Goal: Information Seeking & Learning: Find specific fact

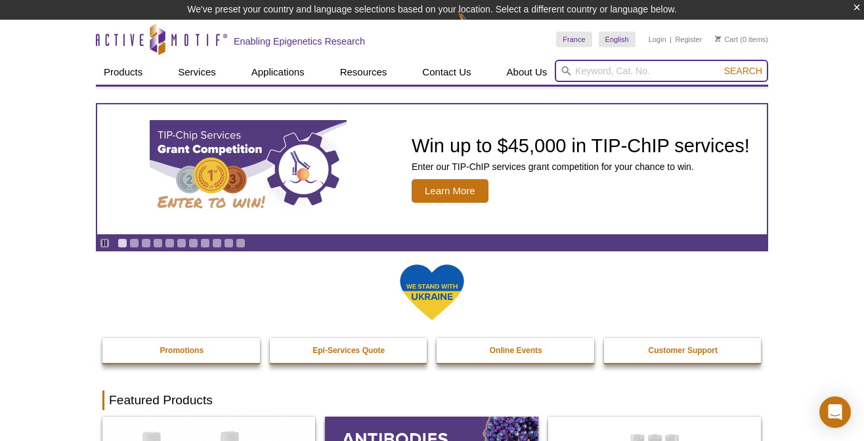
click at [613, 70] on input "search" at bounding box center [661, 71] width 213 height 22
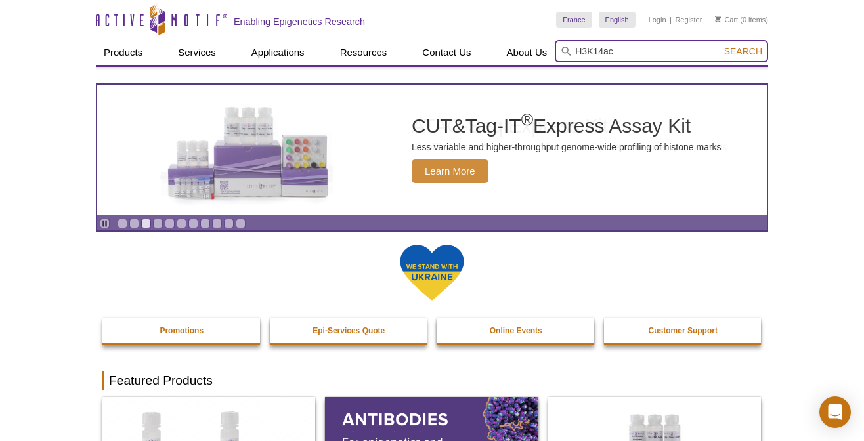
type input "H3K14ac"
click at [720, 45] on button "Search" at bounding box center [743, 51] width 46 height 12
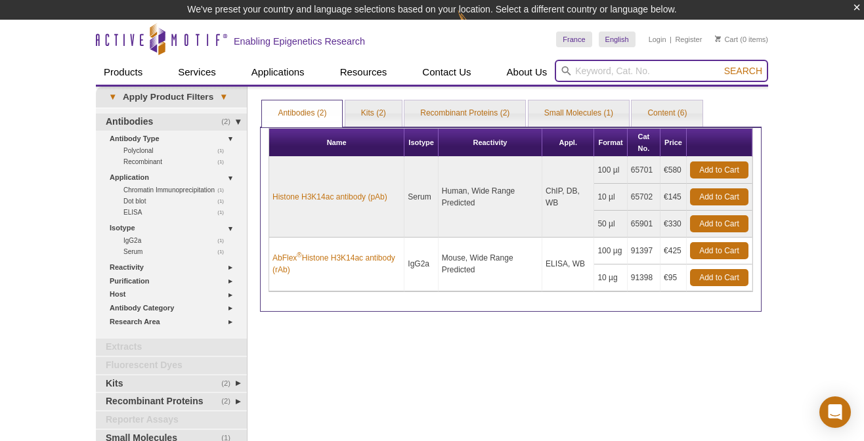
click at [591, 71] on input "search" at bounding box center [661, 71] width 213 height 22
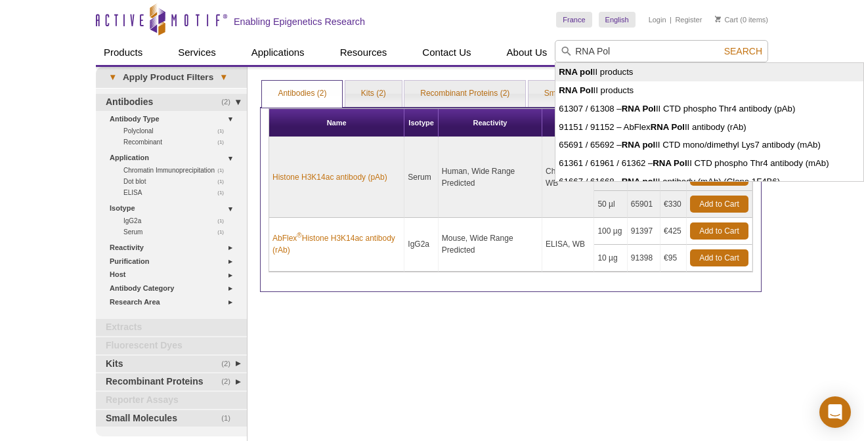
click at [592, 73] on strong "RNA pol" at bounding box center [576, 72] width 34 height 10
type input "RNA [PERSON_NAME] products"
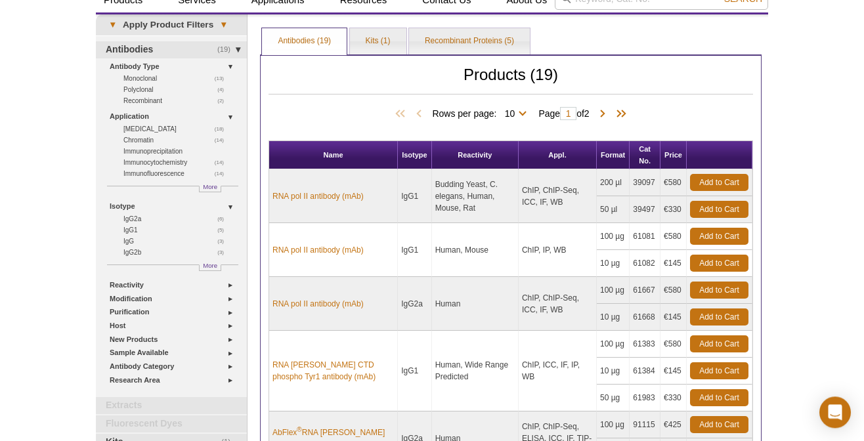
scroll to position [52, 0]
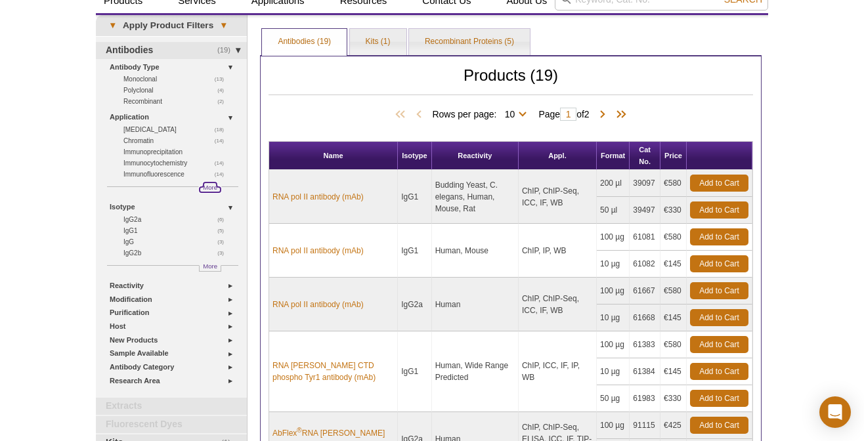
click at [206, 184] on span "More" at bounding box center [210, 187] width 14 height 11
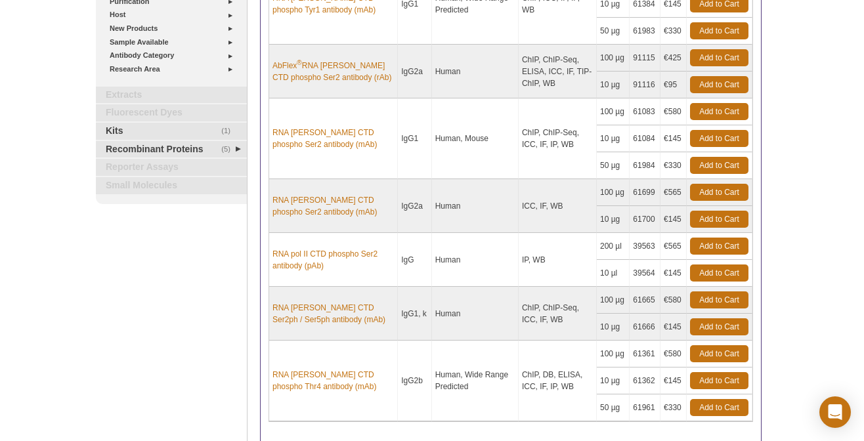
scroll to position [472, 0]
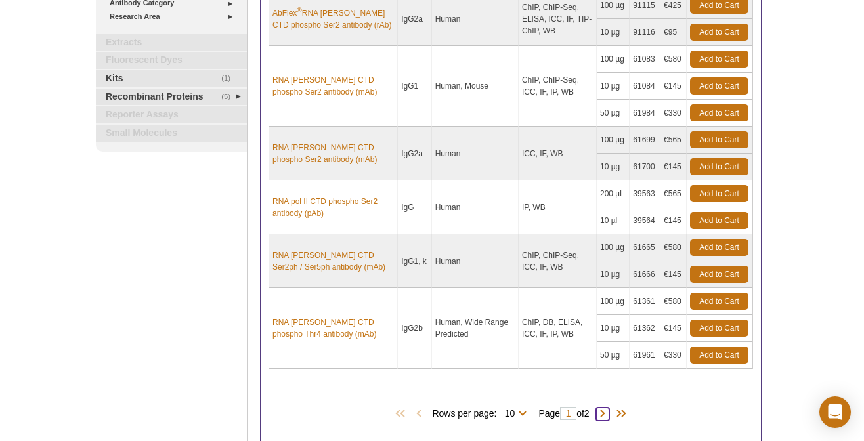
click at [605, 408] on span at bounding box center [602, 414] width 13 height 13
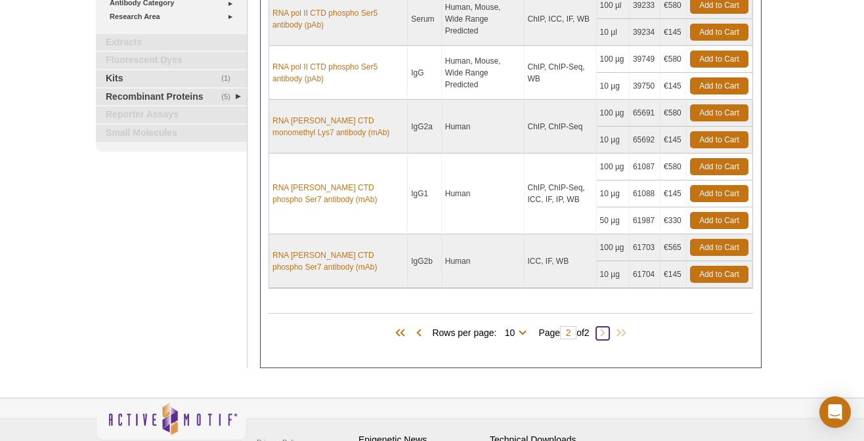
type input "2"
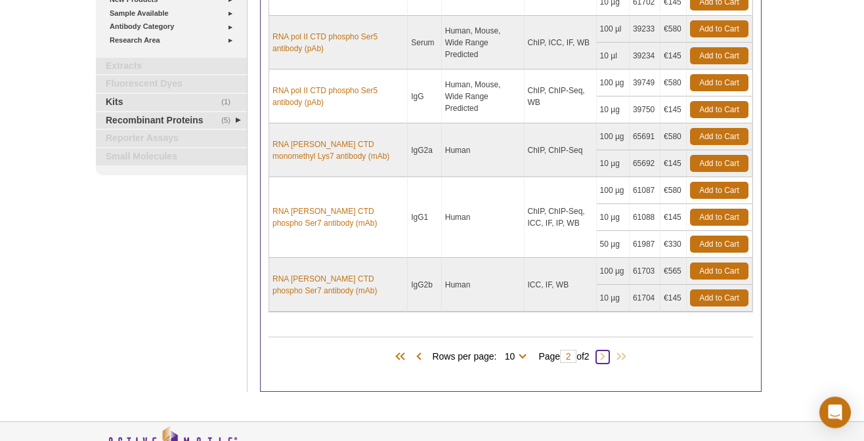
scroll to position [472, 0]
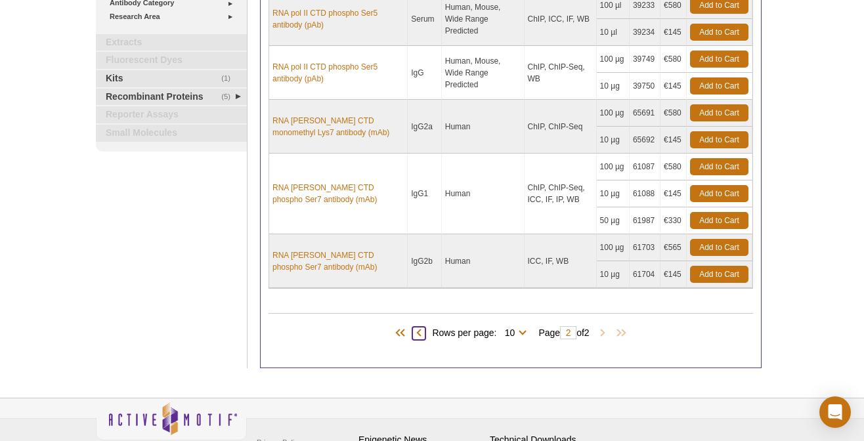
click at [415, 327] on span at bounding box center [418, 333] width 13 height 13
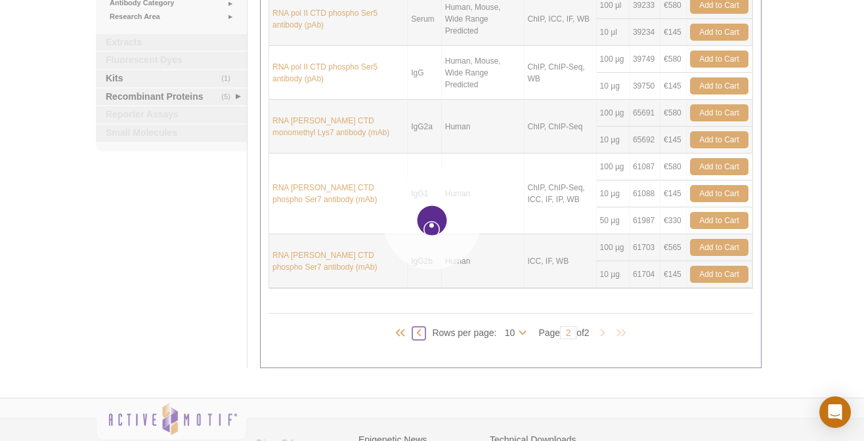
type input "1"
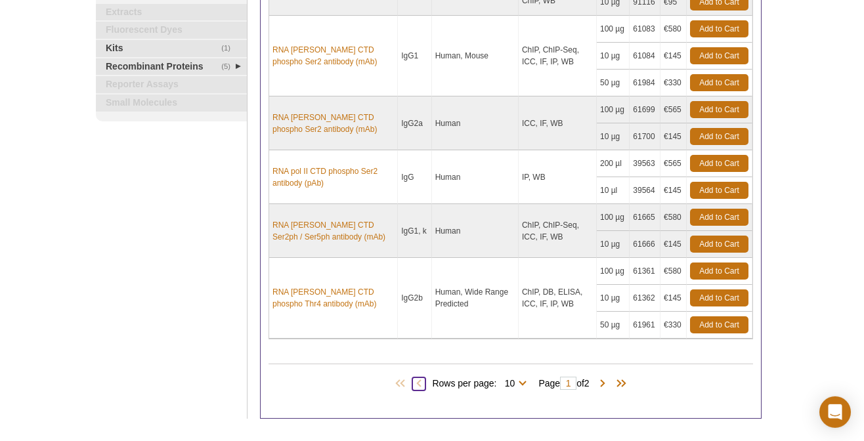
scroll to position [524, 0]
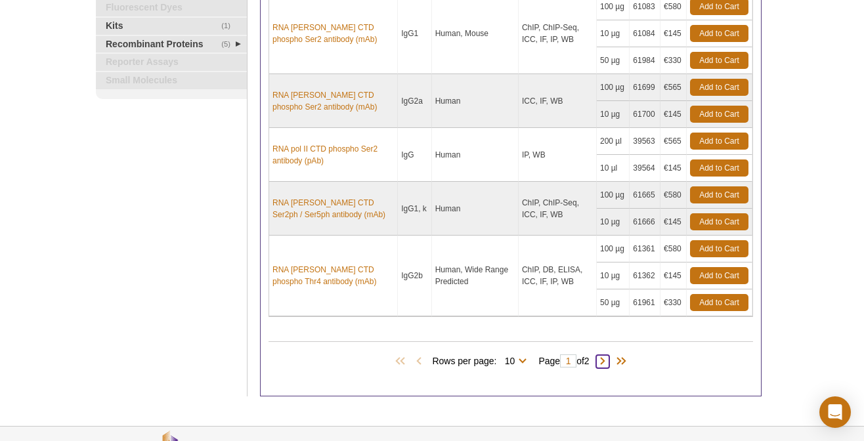
click at [602, 356] on span at bounding box center [602, 361] width 13 height 13
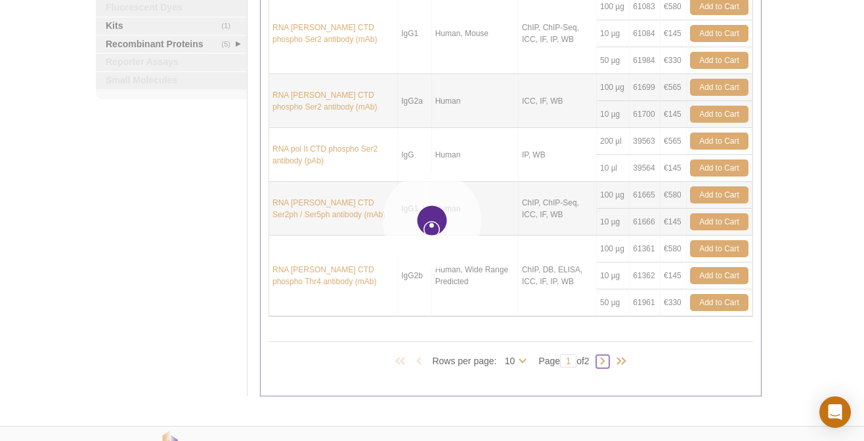
type input "2"
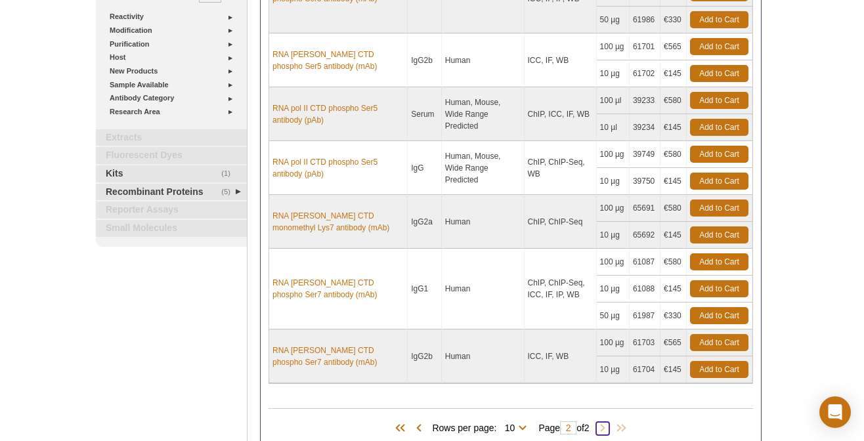
scroll to position [410, 0]
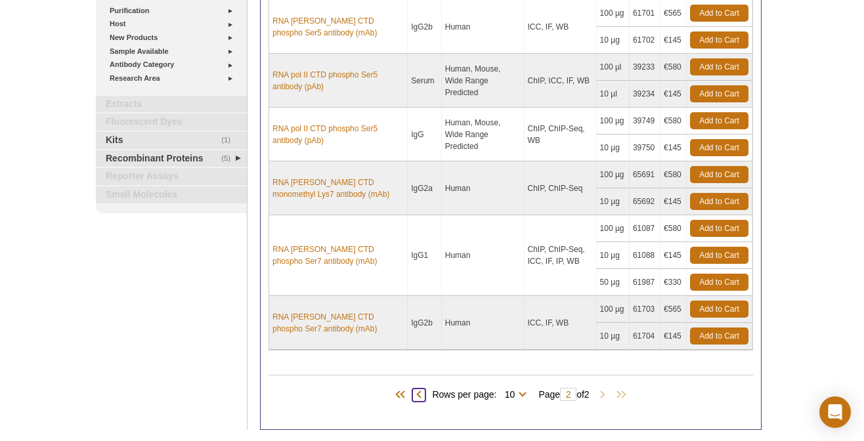
click at [414, 392] on span at bounding box center [418, 395] width 13 height 13
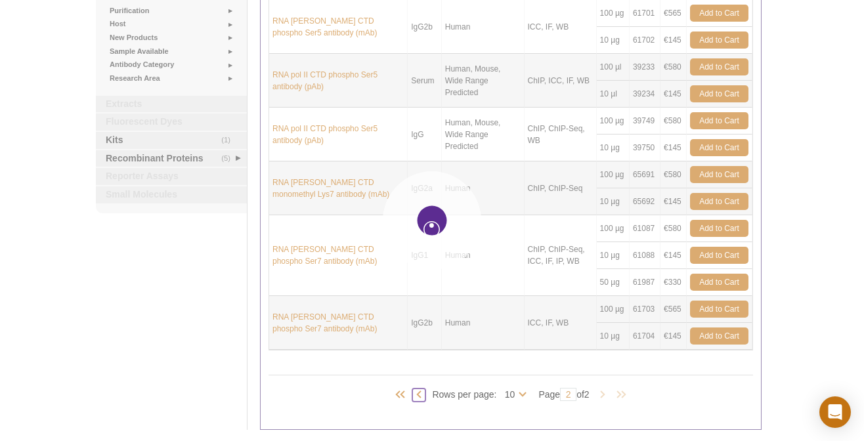
type input "1"
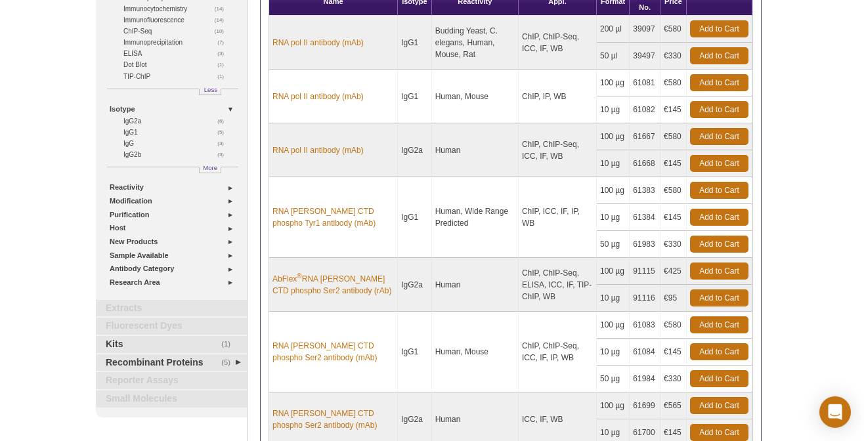
scroll to position [201, 0]
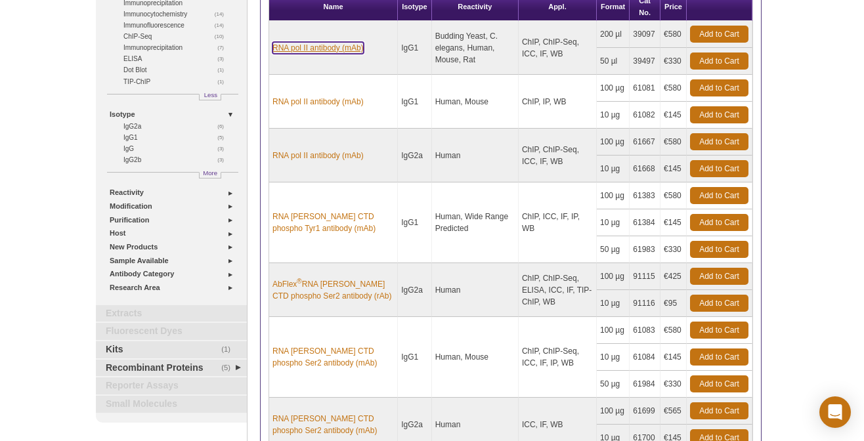
click at [314, 45] on link "RNA pol II antibody (mAb)" at bounding box center [317, 48] width 91 height 12
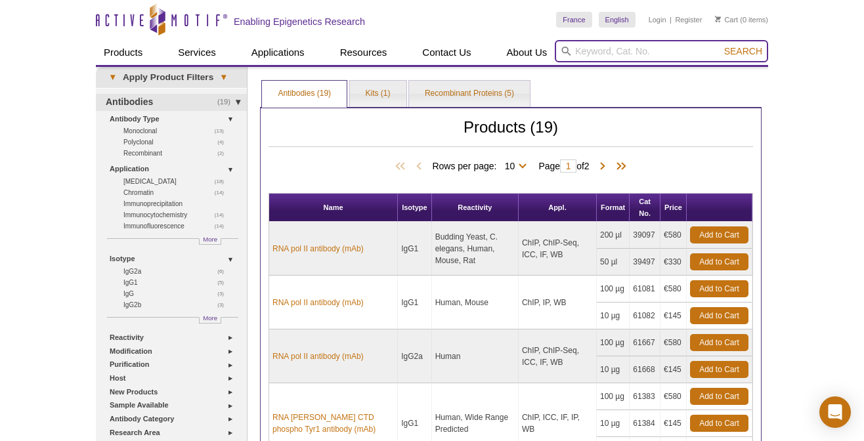
click at [582, 49] on input "search" at bounding box center [661, 51] width 213 height 22
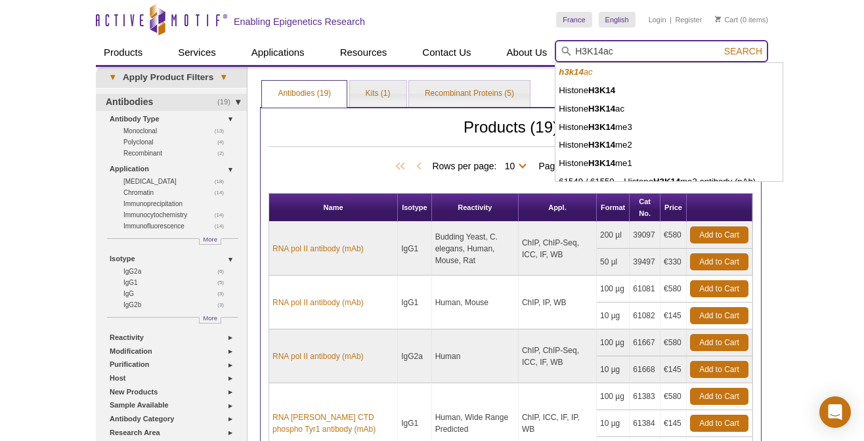
click at [720, 45] on button "Search" at bounding box center [743, 51] width 46 height 12
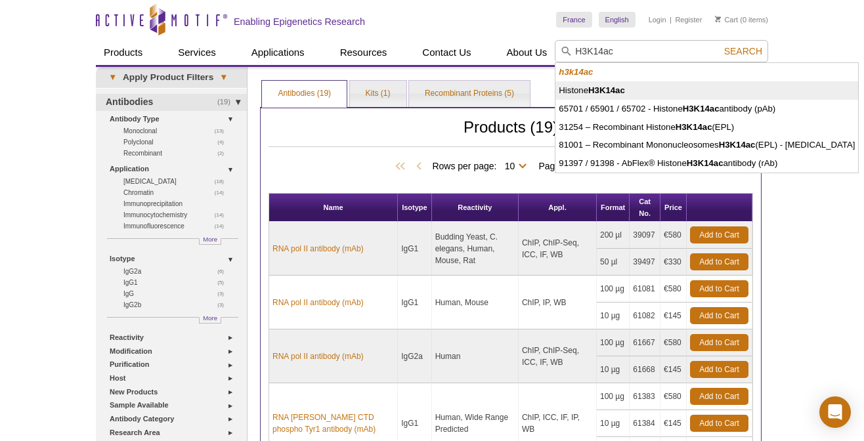
click at [606, 91] on strong "H3K14ac" at bounding box center [606, 90] width 37 height 10
type input "Histone H3K14ac"
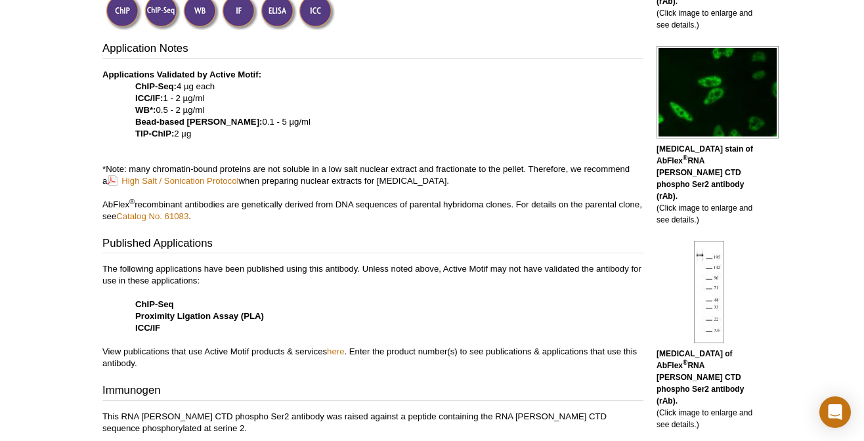
scroll to position [681, 0]
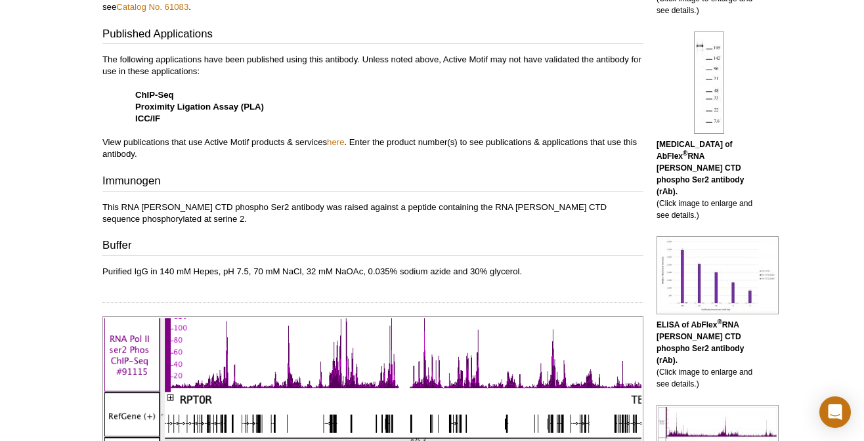
click at [486, 202] on p "This RNA pol II CTD phospho Ser2 antibody was raised against a peptide containi…" at bounding box center [372, 214] width 541 height 24
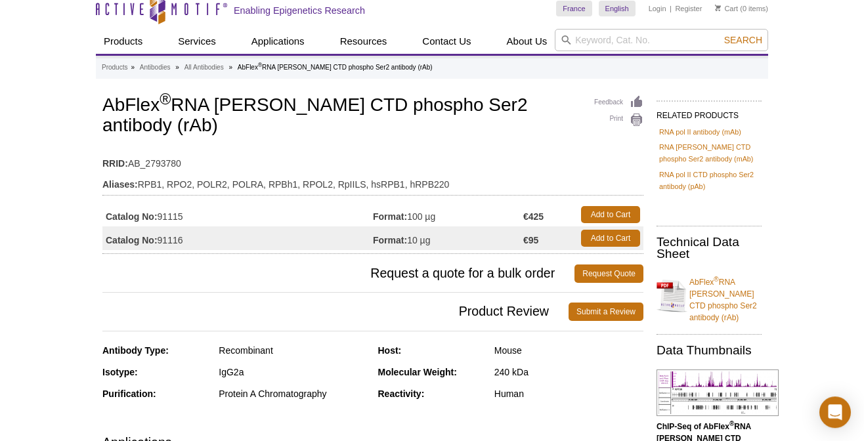
scroll to position [0, 0]
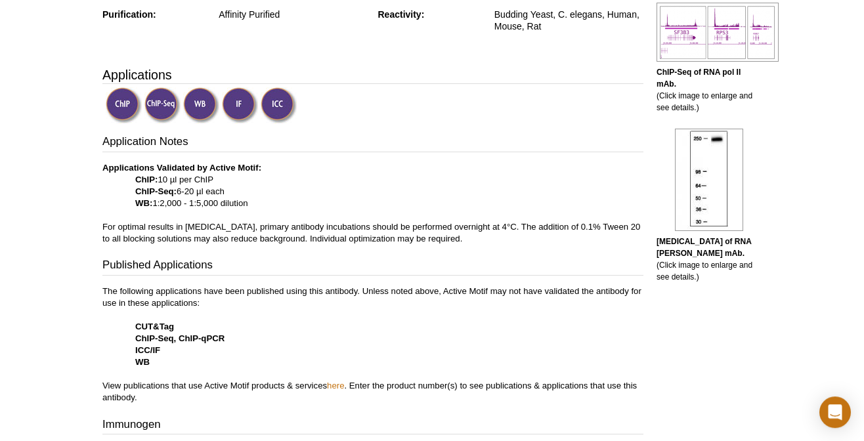
scroll to position [419, 0]
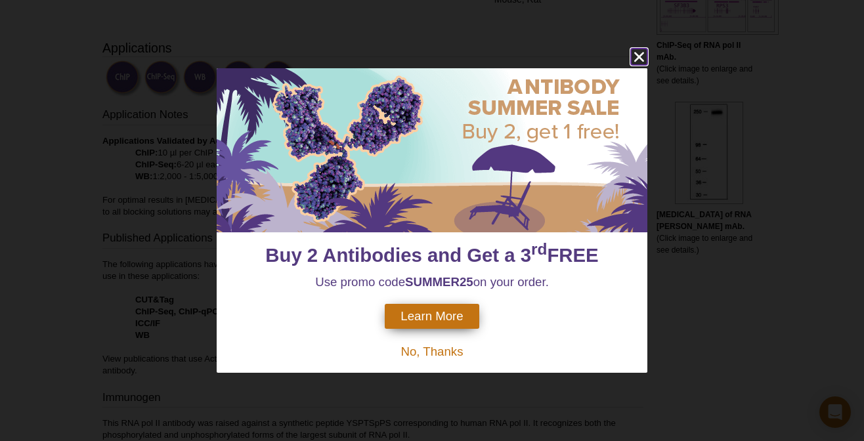
click at [635, 54] on icon "close" at bounding box center [639, 57] width 16 height 16
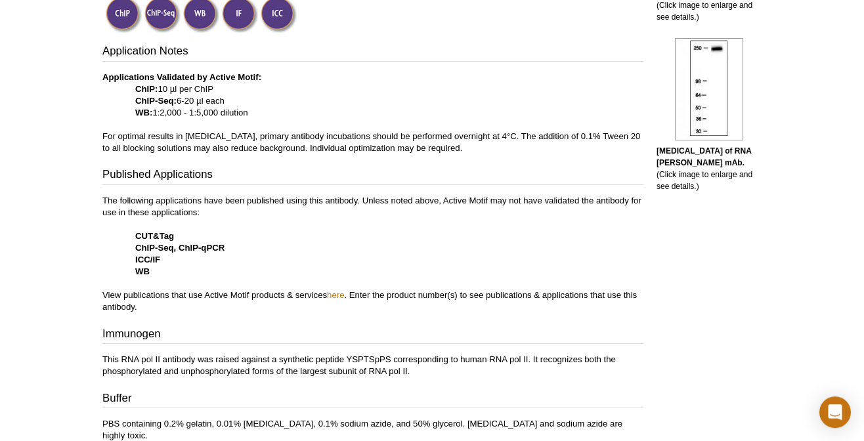
scroll to position [524, 0]
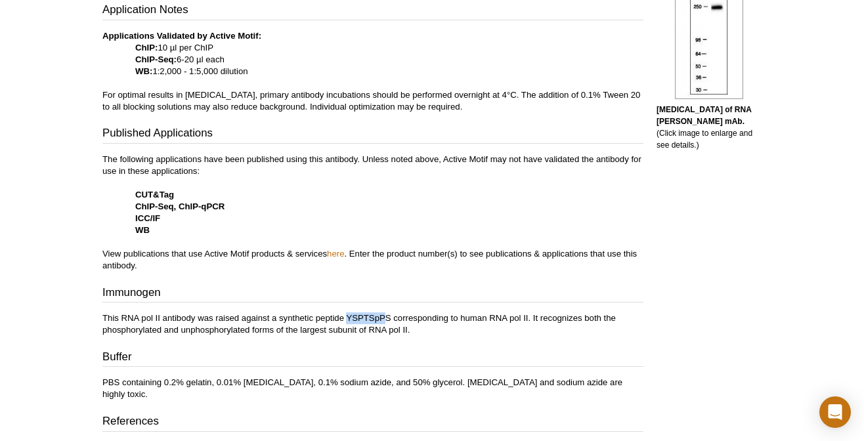
drag, startPoint x: 349, startPoint y: 322, endPoint x: 388, endPoint y: 322, distance: 39.4
click at [388, 322] on p "This RNA pol II antibody was raised against a synthetic peptide YSPTSpPS corres…" at bounding box center [372, 324] width 541 height 24
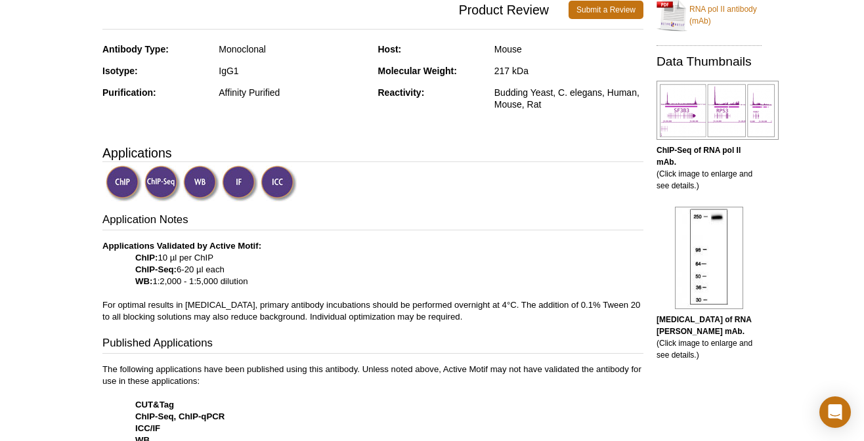
scroll to position [0, 0]
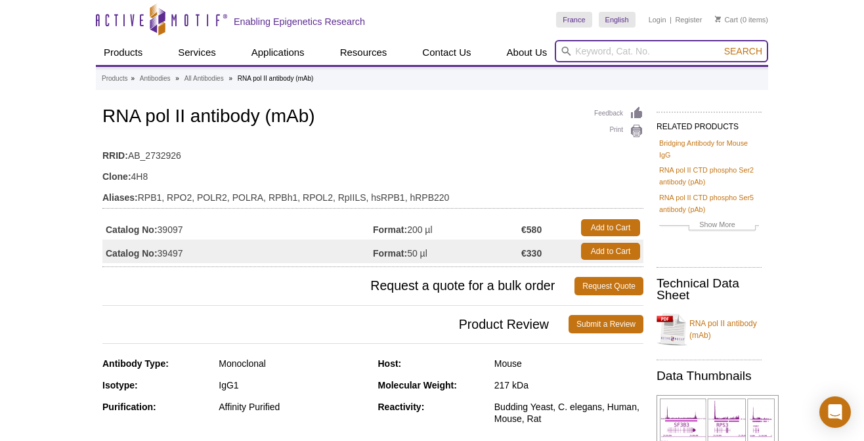
click at [595, 53] on input "search" at bounding box center [661, 51] width 213 height 22
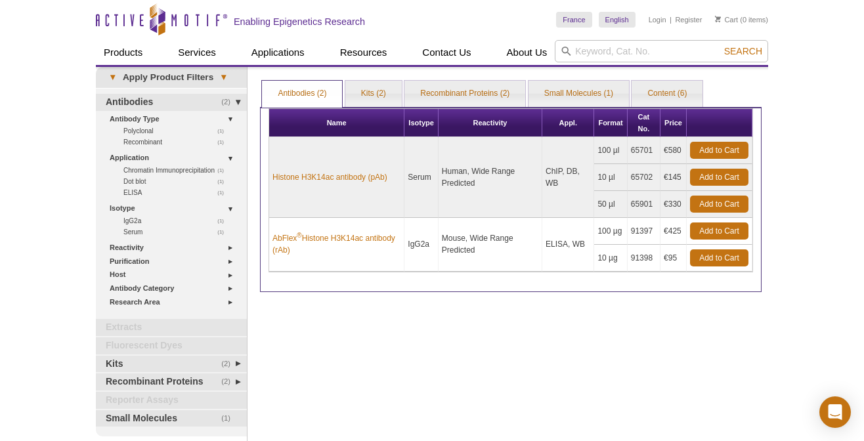
click at [412, 324] on div "Print Results Antibodies (2) Kits (2) Recombinant Proteins (2) Small Molecules …" at bounding box center [510, 256] width 515 height 379
click at [360, 96] on link "Kits (2)" at bounding box center [373, 94] width 56 height 26
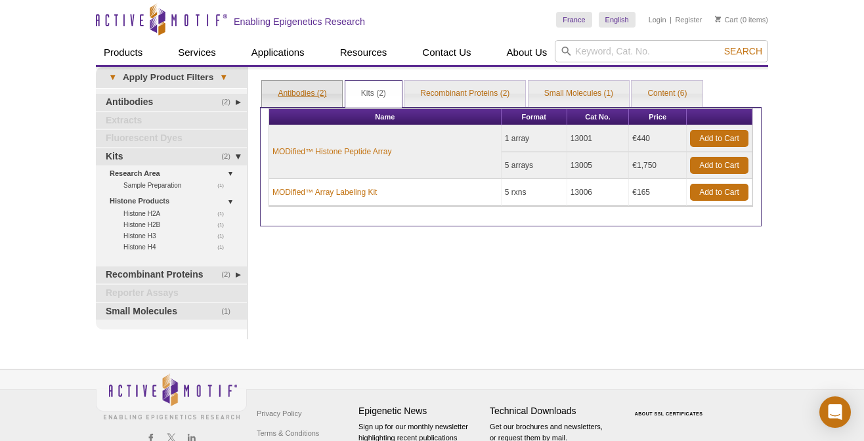
click at [297, 91] on link "Antibodies (2)" at bounding box center [302, 94] width 80 height 26
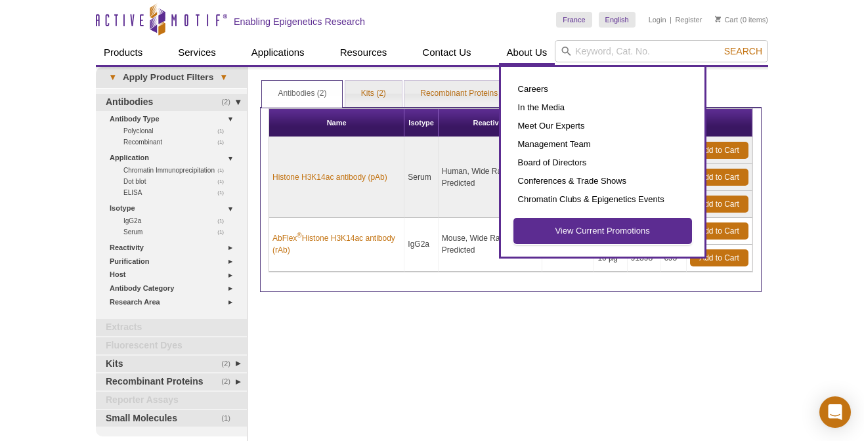
click at [587, 230] on link "View Current Promotions" at bounding box center [602, 231] width 177 height 25
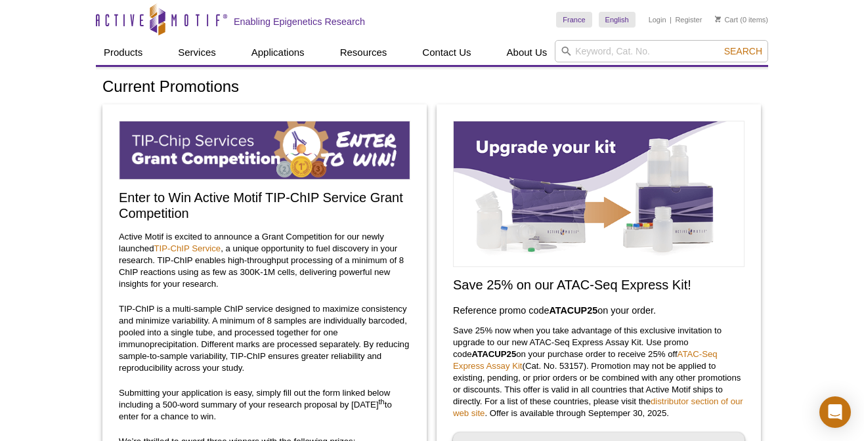
click at [598, 50] on input "search" at bounding box center [661, 51] width 213 height 22
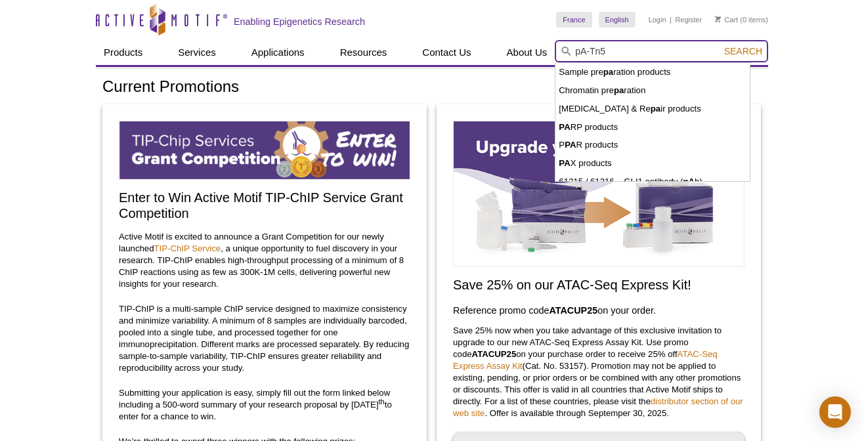
click at [720, 45] on button "Search" at bounding box center [743, 51] width 46 height 12
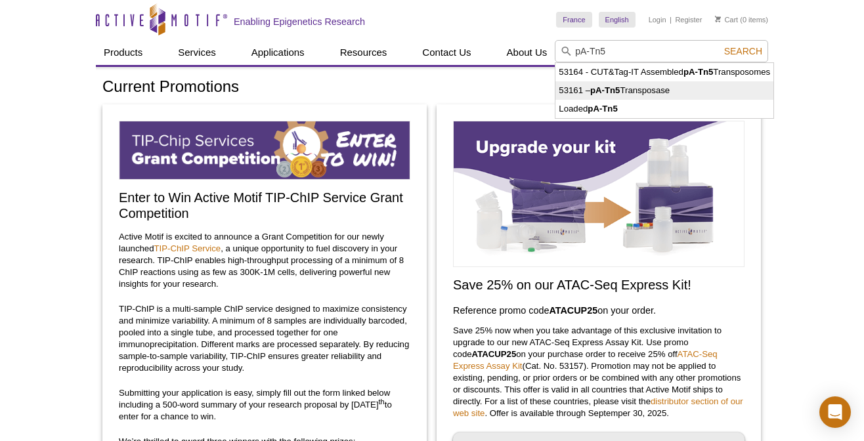
click at [635, 93] on li "53161 – pA-Tn5 Transposase" at bounding box center [664, 90] width 218 height 18
type input "53161 – pA-Tn5 Transposase"
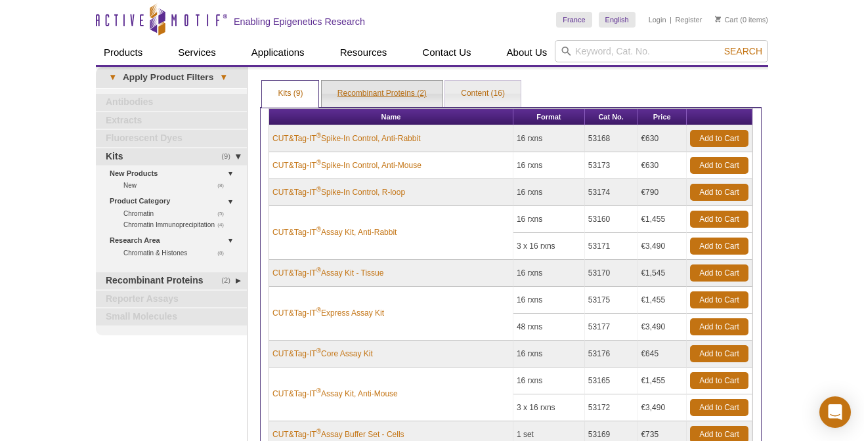
click at [400, 88] on link "Recombinant Proteins (2)" at bounding box center [382, 94] width 121 height 26
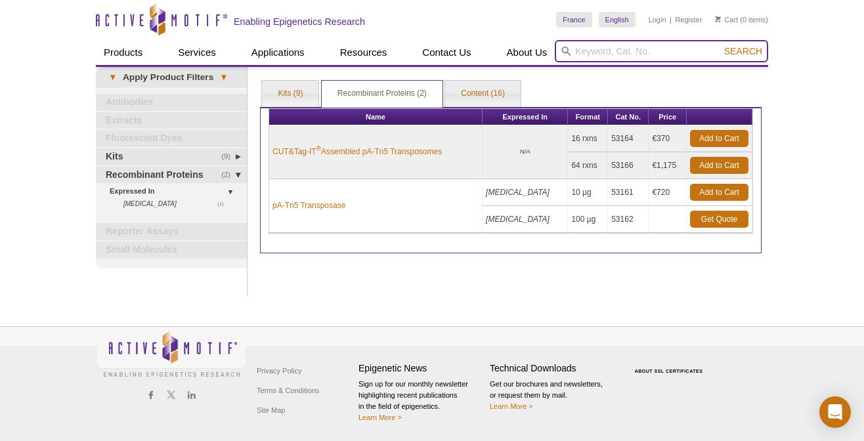
click at [612, 51] on input "search" at bounding box center [661, 51] width 213 height 22
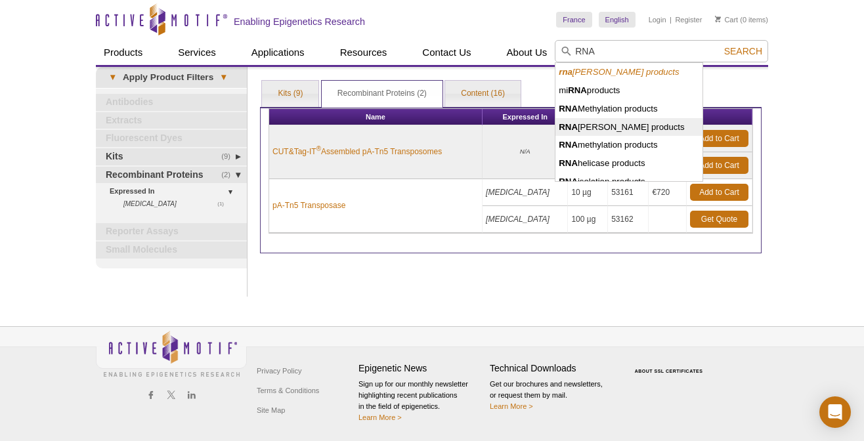
click at [612, 123] on li "RNA [PERSON_NAME] products" at bounding box center [628, 127] width 146 height 18
type input "RNA [PERSON_NAME] products"
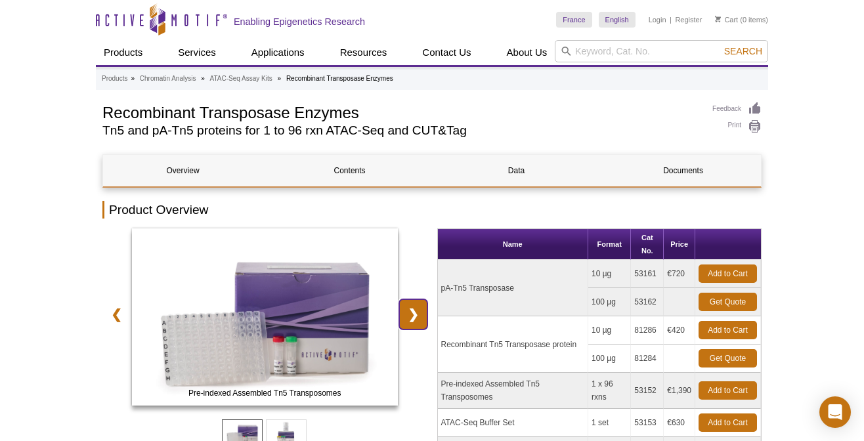
click at [415, 314] on link "❯" at bounding box center [413, 314] width 28 height 30
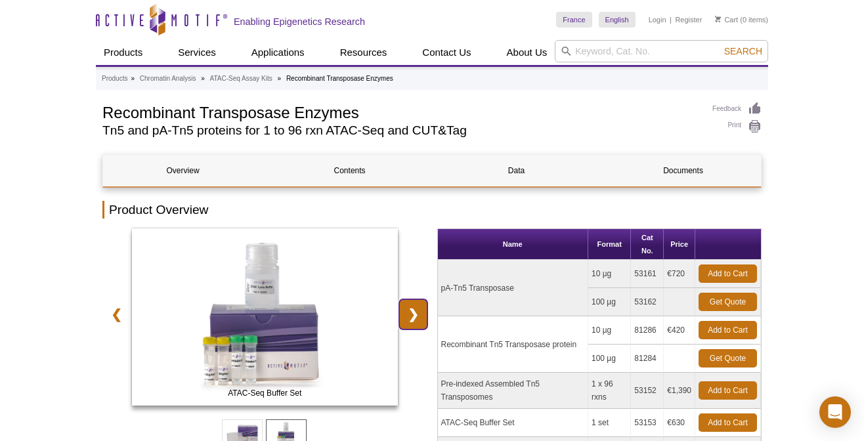
click at [415, 314] on link "❯" at bounding box center [413, 314] width 28 height 30
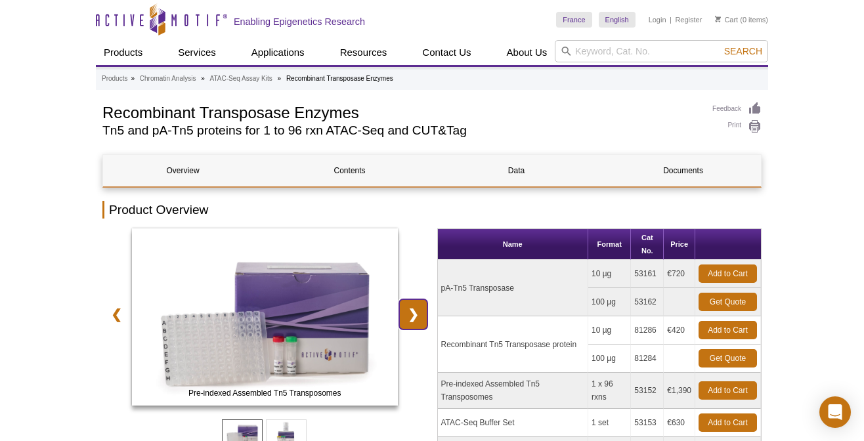
click at [415, 314] on link "❯" at bounding box center [413, 314] width 28 height 30
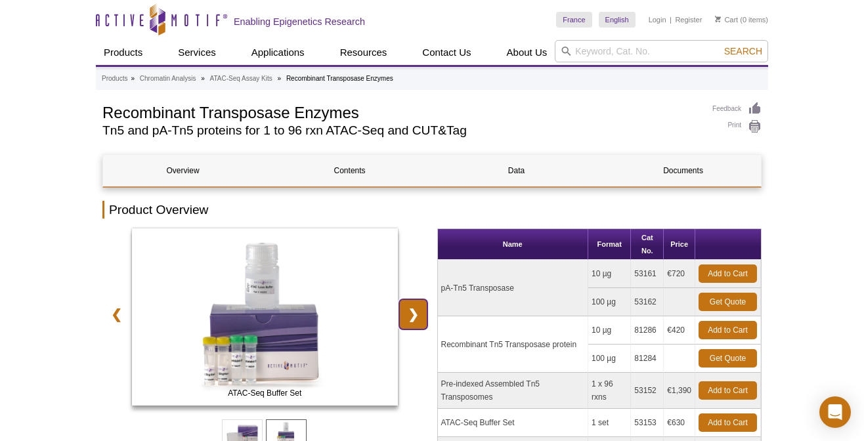
click at [415, 314] on link "❯" at bounding box center [413, 314] width 28 height 30
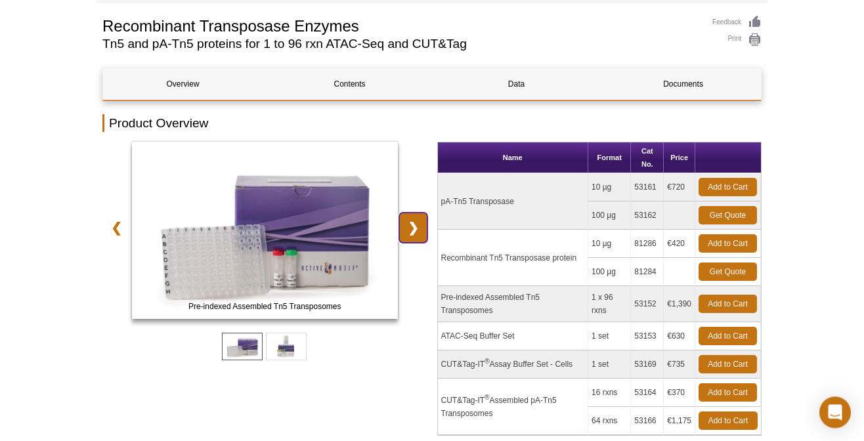
scroll to position [104, 0]
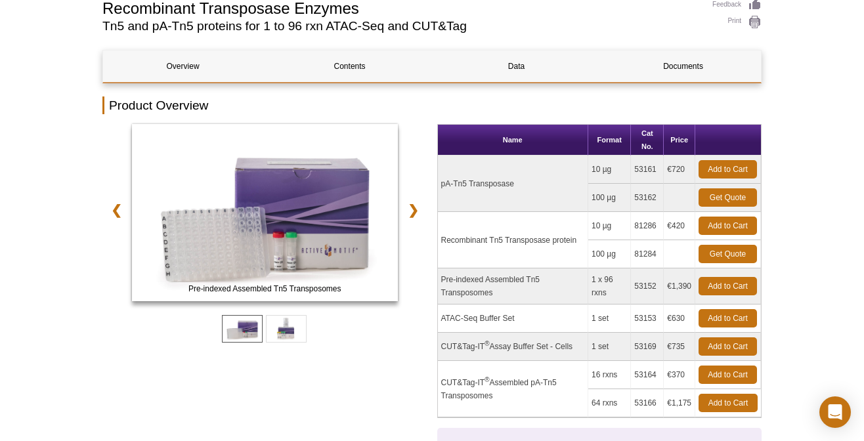
click at [476, 381] on td "CUT&Tag-IT ® Assembled pA-Tn5 Transposomes" at bounding box center [513, 389] width 150 height 56
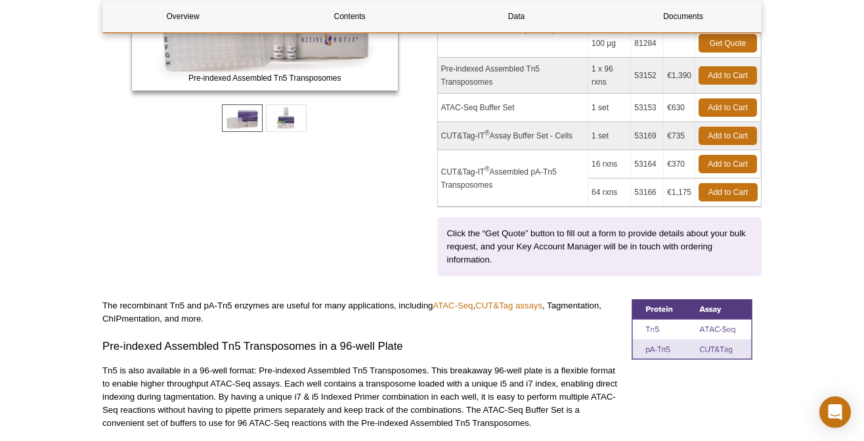
click at [185, 248] on div "Pre-indexed Assembled Tn5 Transposomes ATAC-Seq Buffer Set ❮ ❯" at bounding box center [264, 94] width 325 height 363
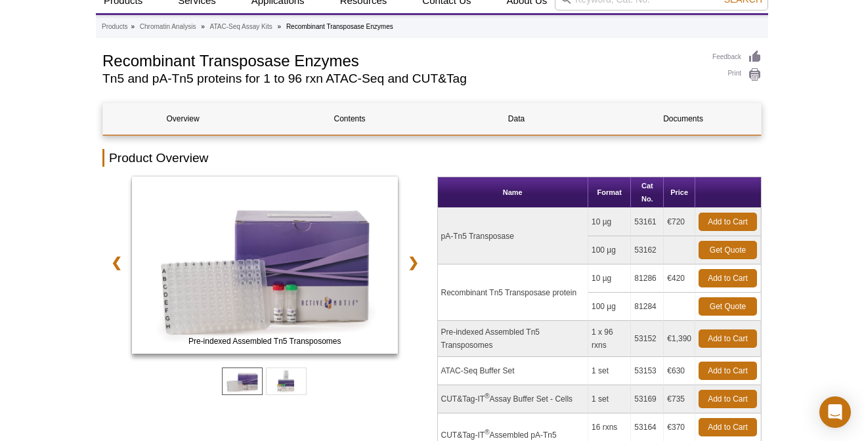
scroll to position [0, 0]
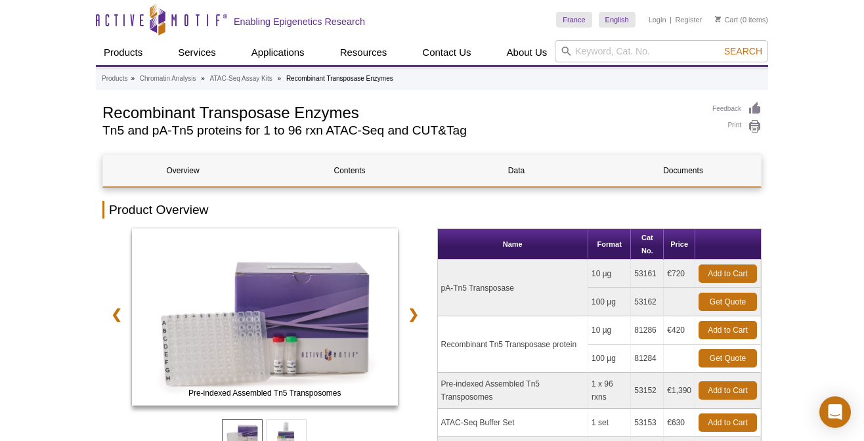
click at [618, 300] on td "100 µg" at bounding box center [609, 302] width 43 height 28
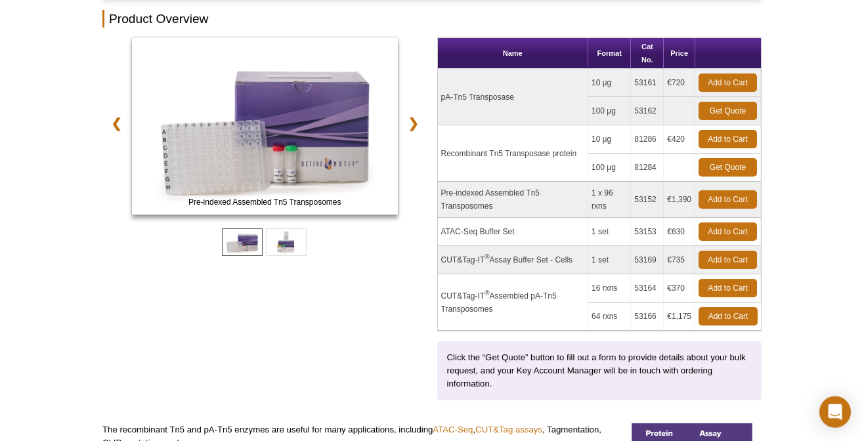
scroll to position [262, 0]
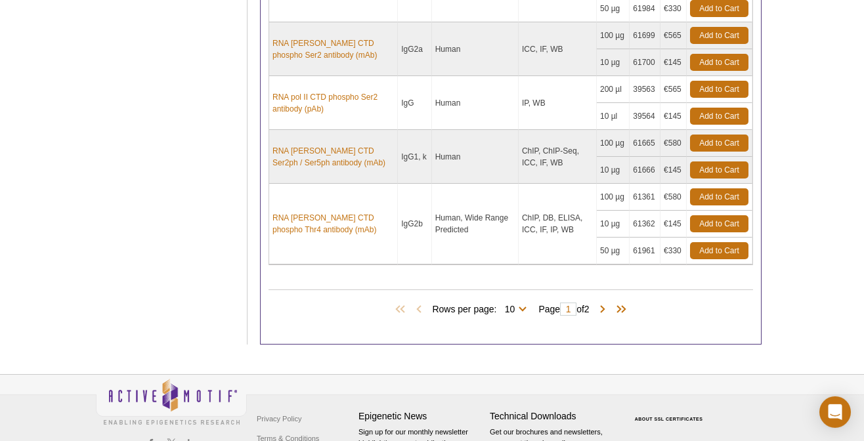
scroll to position [595, 0]
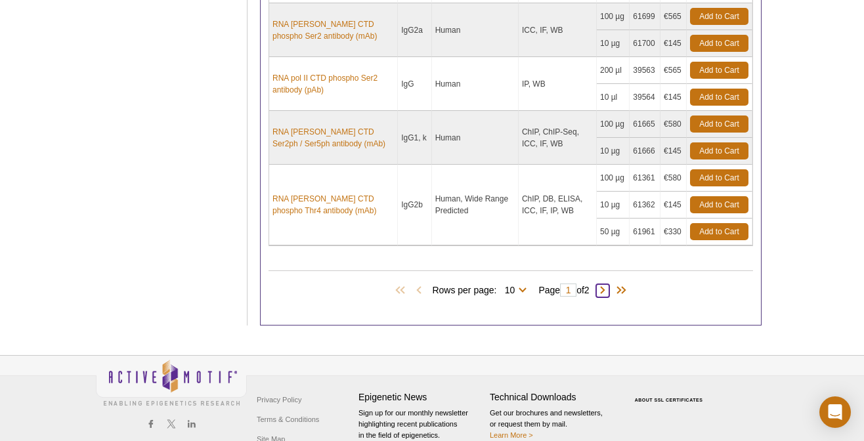
click at [608, 286] on span at bounding box center [602, 290] width 13 height 13
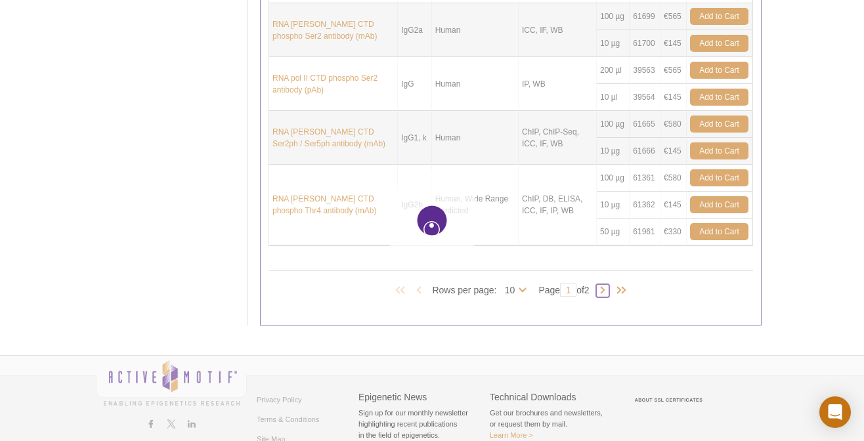
type input "2"
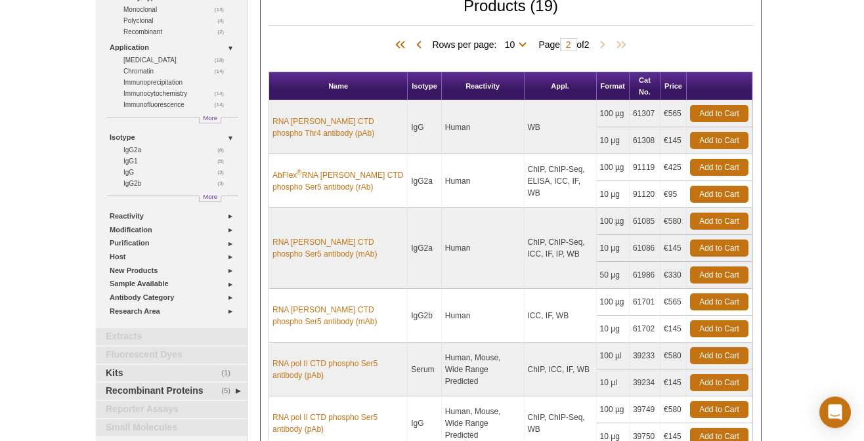
scroll to position [104, 0]
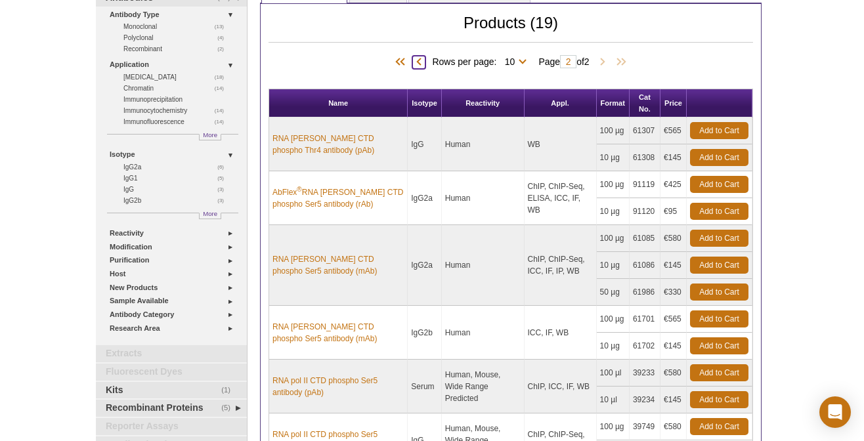
click at [414, 60] on span at bounding box center [418, 62] width 13 height 13
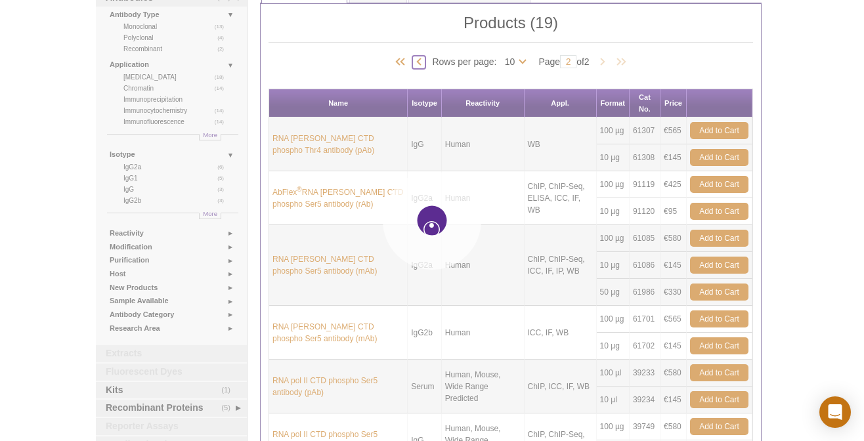
type input "1"
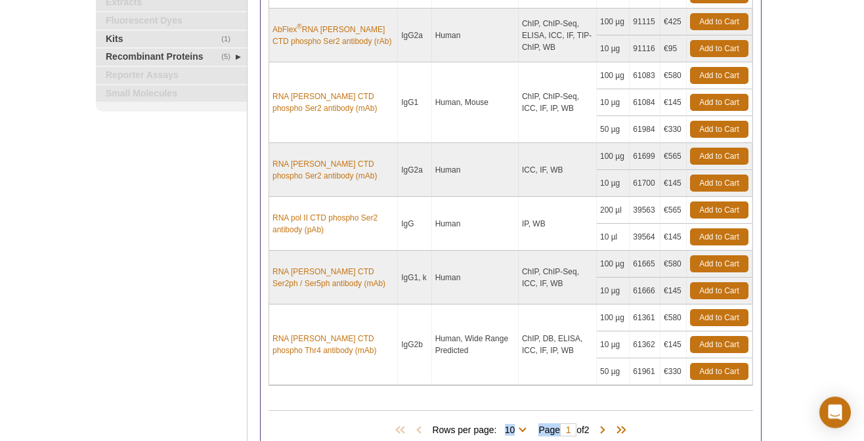
scroll to position [484, 0]
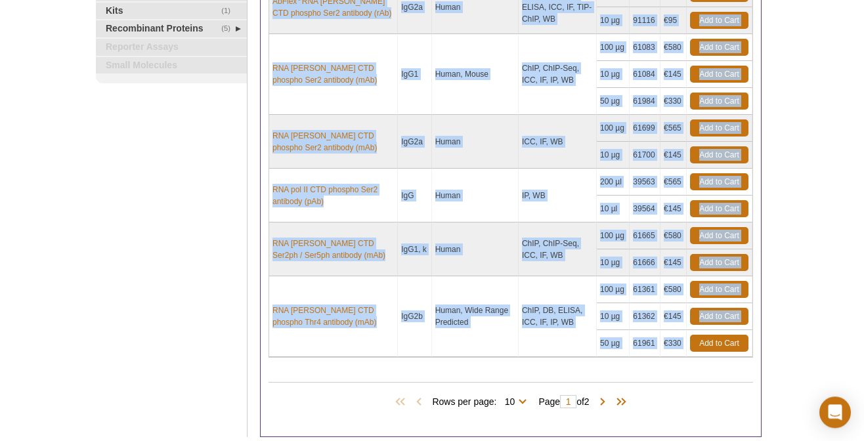
drag, startPoint x: 272, startPoint y: 245, endPoint x: 689, endPoint y: 337, distance: 426.7
click at [689, 337] on tbody "RNA pol II antibody (mAb) IgG1 Budding Yeast, C. elegans, Human, Mouse, Rat ChI…" at bounding box center [510, 47] width 483 height 619
copy tbody "RNA pol II antibody (mAb) IgG1 Budding Yeast, C. elegans, Human, Mouse, Rat ChI…"
click at [605, 398] on span at bounding box center [602, 402] width 13 height 13
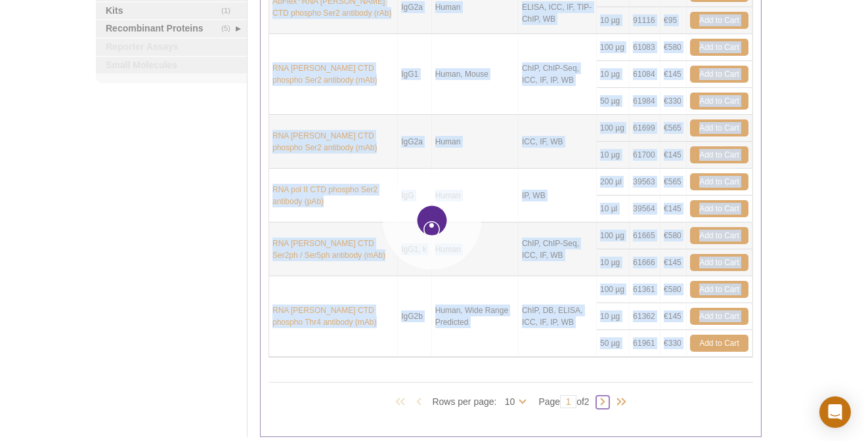
type input "2"
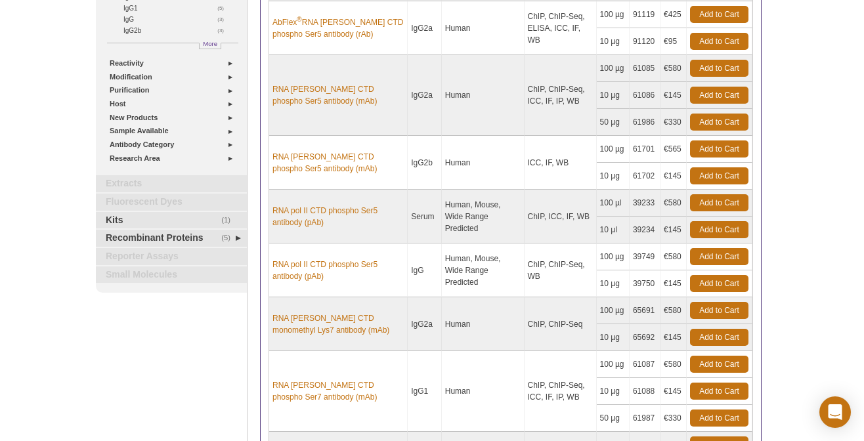
scroll to position [169, 0]
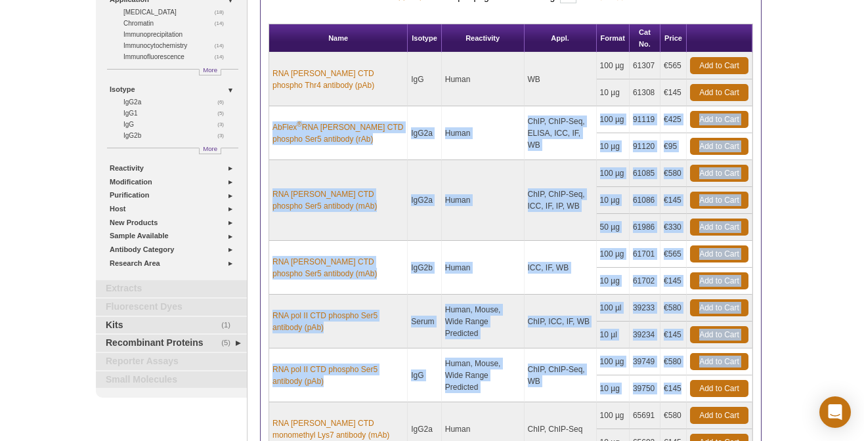
drag, startPoint x: 273, startPoint y: 117, endPoint x: 682, endPoint y: 383, distance: 487.7
click at [682, 383] on tbody "RNA Pol II CTD phospho Thr4 antibody (pAb) IgG Human WB 100 µg 61307 €565 Add t…" at bounding box center [510, 322] width 483 height 538
copy tbody "AbFlex ® RNA pol II CTD phospho Ser5 antibody (rAb) IgG2a Human ChIP, ChIP-Seq,…"
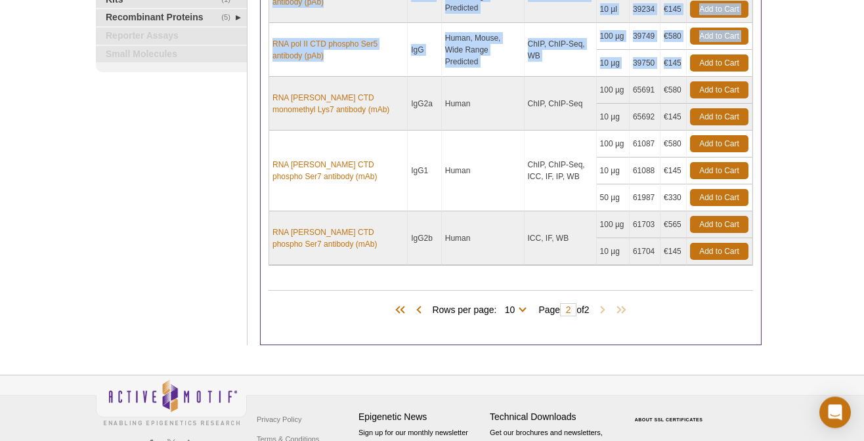
scroll to position [515, 0]
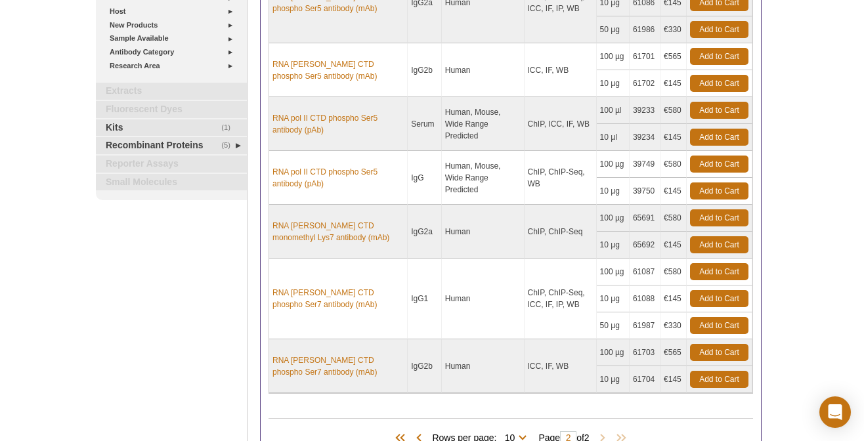
scroll to position [0, 0]
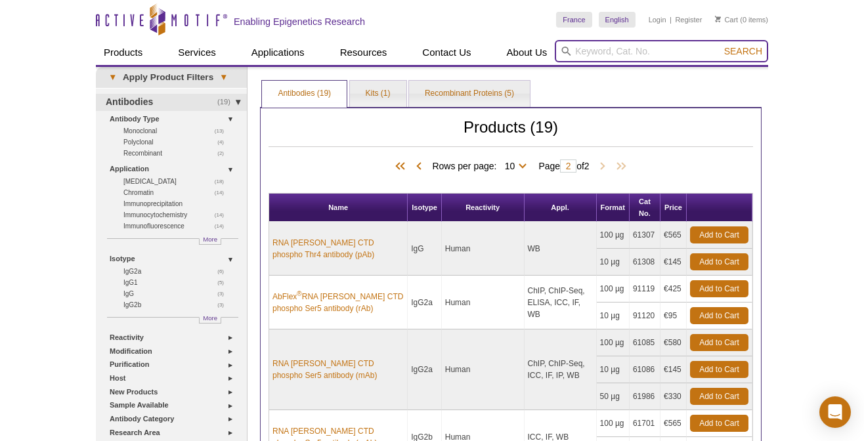
click at [619, 56] on input "search" at bounding box center [661, 51] width 213 height 22
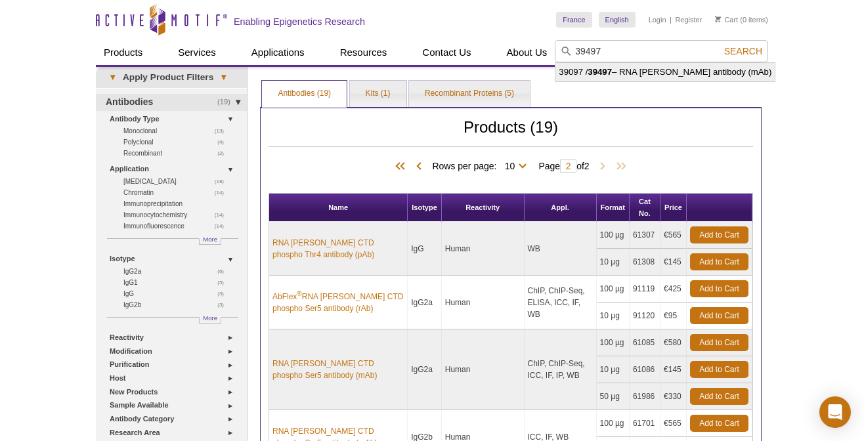
click at [630, 72] on li "39097 / 39497 – RNA pol II antibody (mAb)" at bounding box center [664, 72] width 219 height 18
type input "39097 / 39497 – RNA pol II antibody (mAb)"
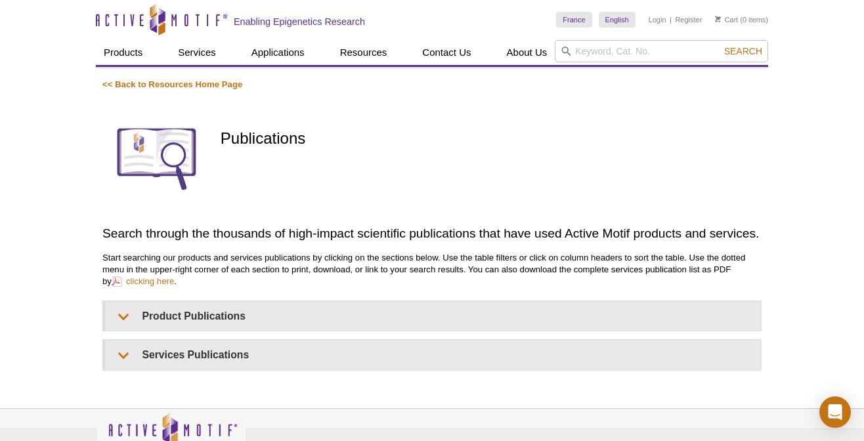
click at [217, 315] on summary "Product Publications" at bounding box center [433, 316] width 656 height 30
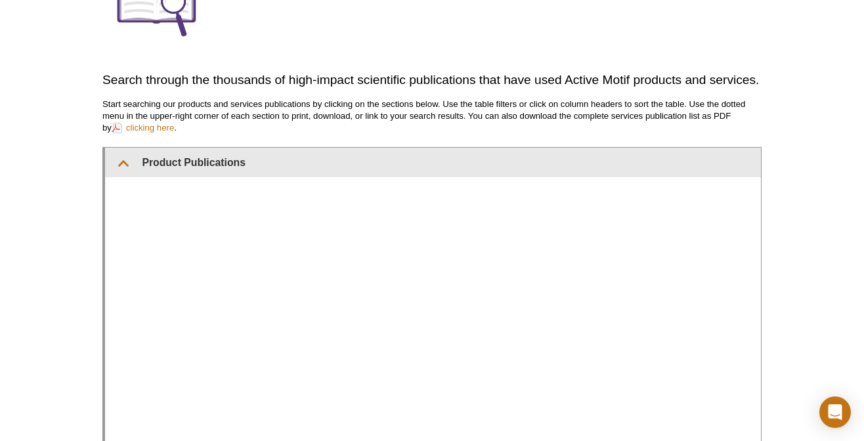
scroll to position [209, 0]
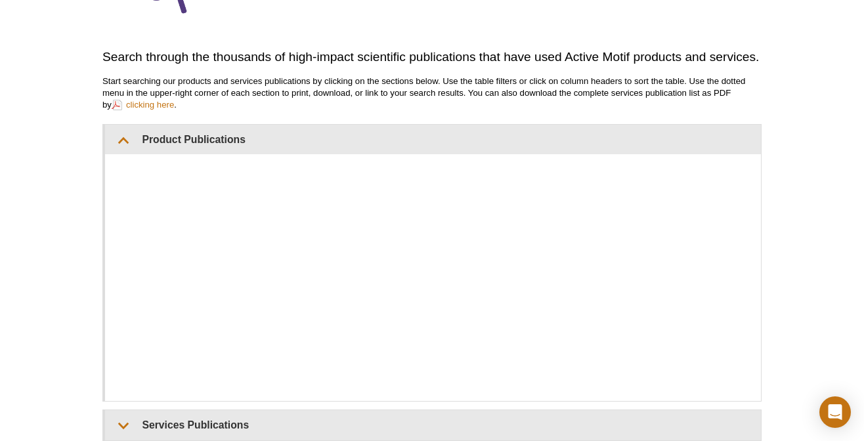
click at [73, 165] on div "Active Motif Logo Enabling Epigenetics Research 0 Search Skip to content Active…" at bounding box center [432, 208] width 864 height 770
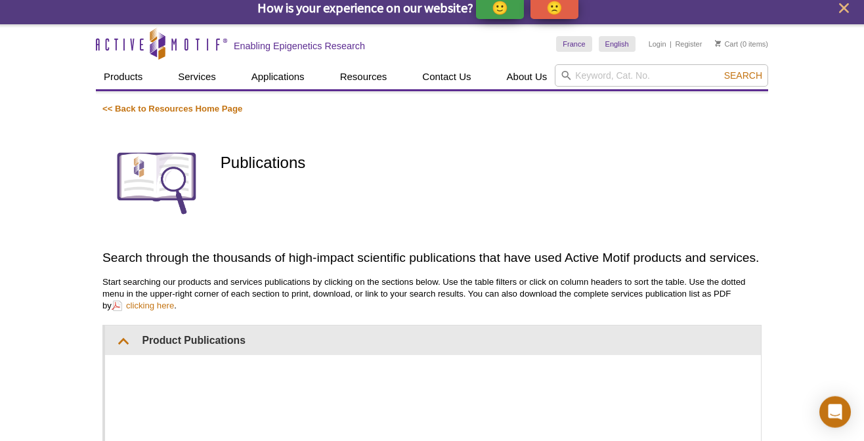
scroll to position [0, 0]
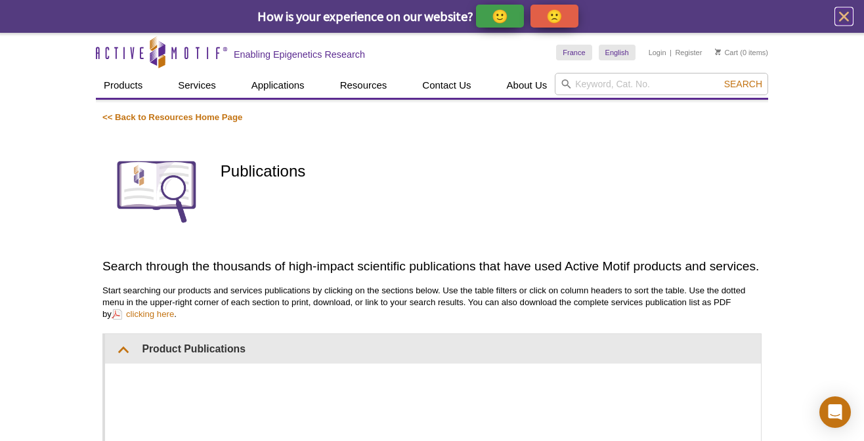
click at [841, 13] on icon "close" at bounding box center [844, 17] width 16 height 16
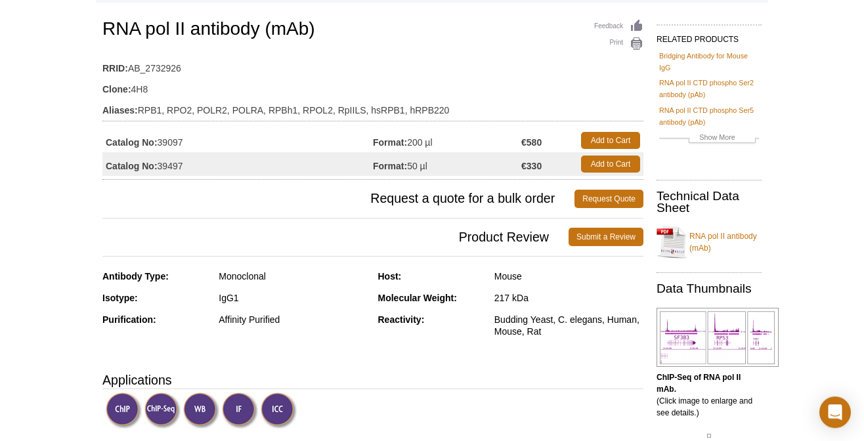
scroll to position [104, 0]
